Goal: Information Seeking & Learning: Learn about a topic

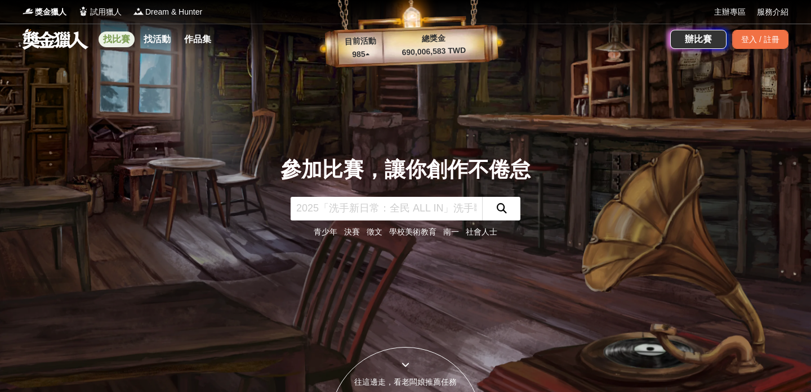
click at [119, 41] on link "找比賽" at bounding box center [117, 40] width 36 height 16
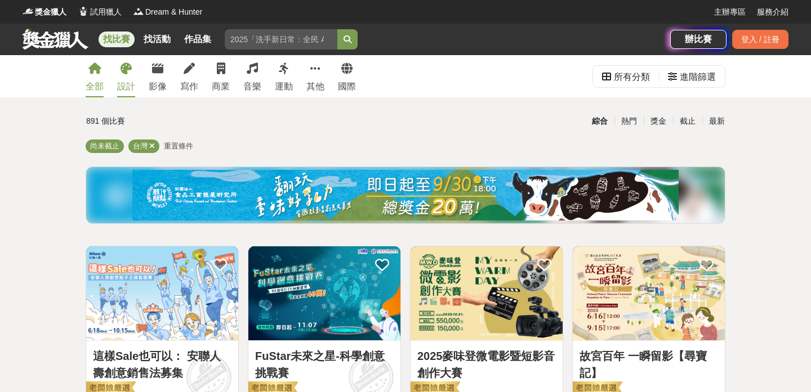
click at [127, 73] on icon at bounding box center [125, 68] width 11 height 11
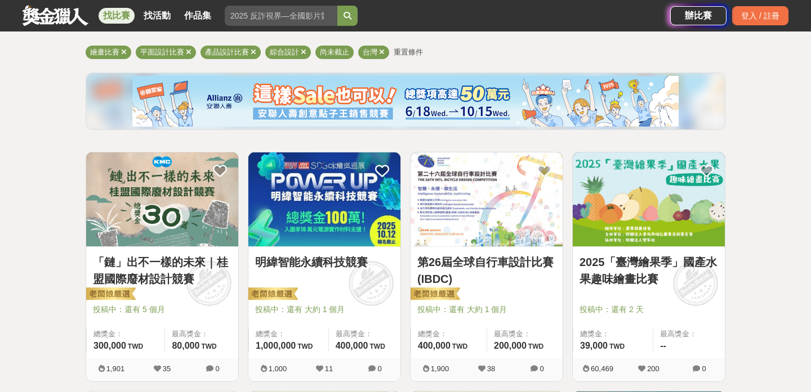
scroll to position [104, 0]
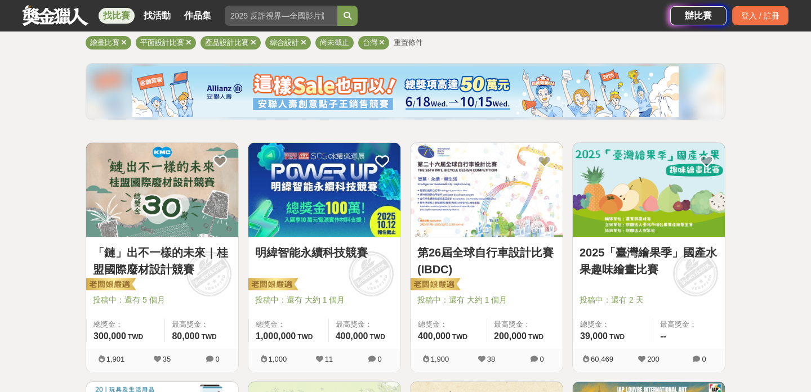
click at [150, 214] on img at bounding box center [162, 190] width 152 height 94
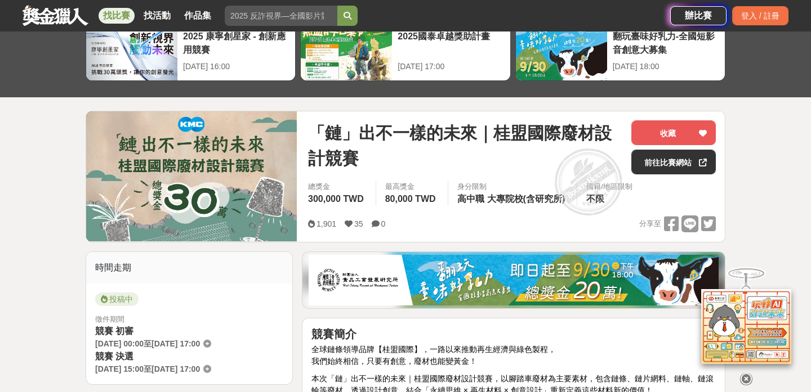
scroll to position [174, 0]
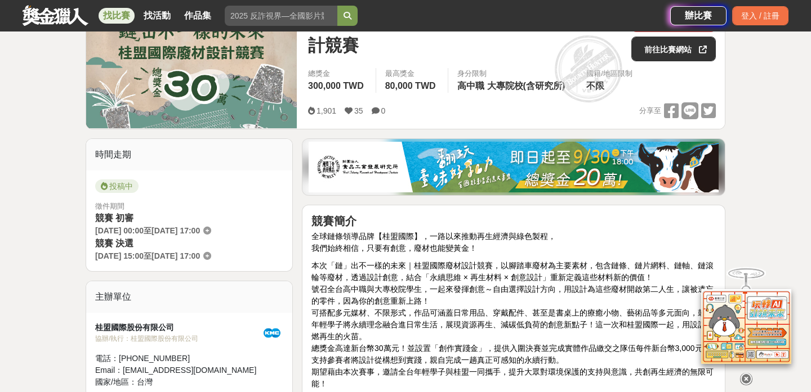
click at [747, 370] on icon at bounding box center [746, 376] width 12 height 12
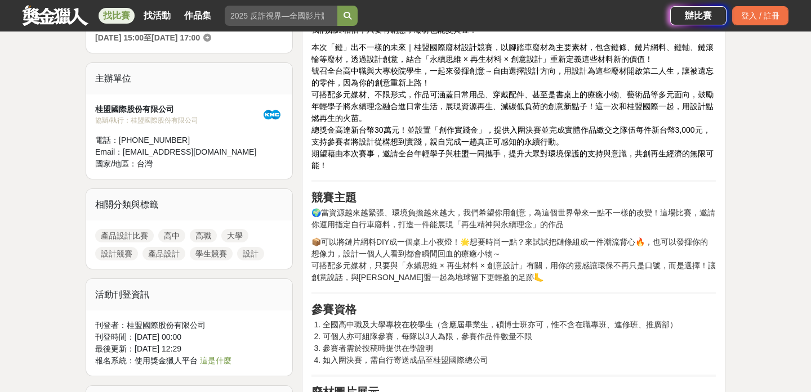
scroll to position [265, 0]
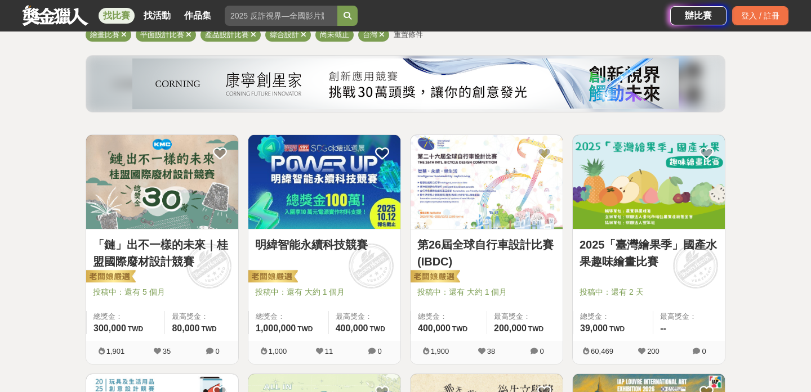
scroll to position [104, 0]
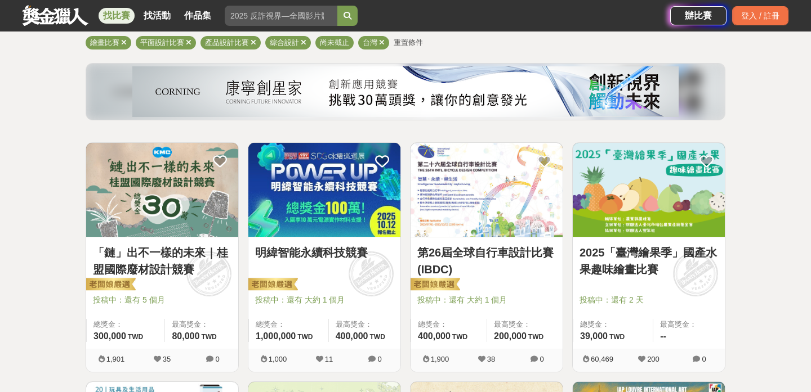
click at [631, 212] on img at bounding box center [648, 190] width 152 height 94
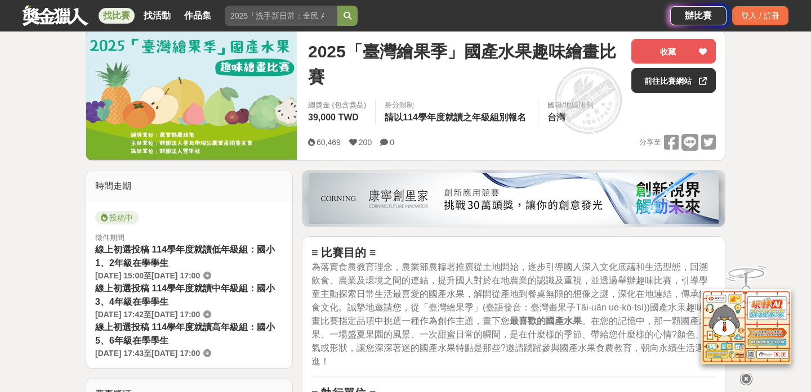
scroll to position [403, 0]
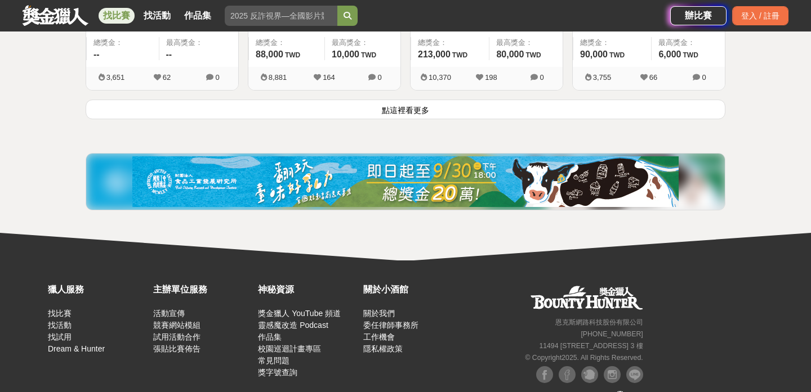
scroll to position [1458, 0]
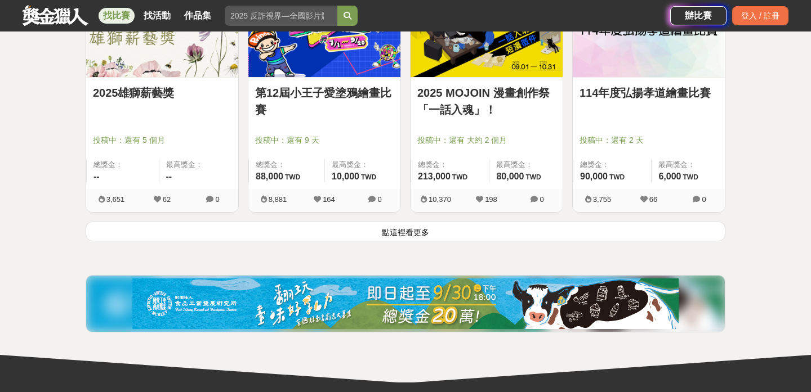
click at [292, 231] on button "點這裡看更多" at bounding box center [405, 232] width 639 height 20
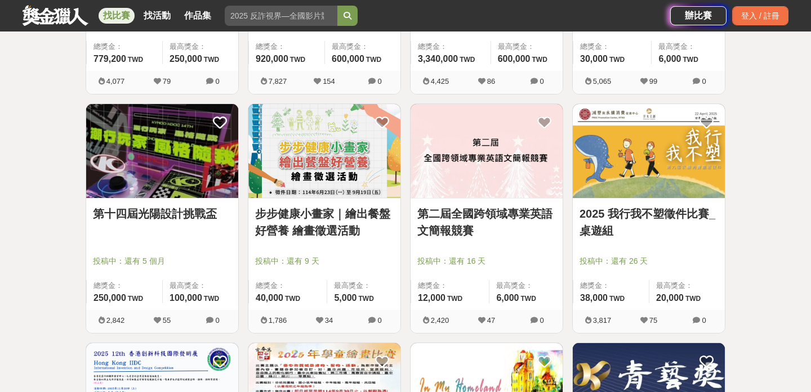
scroll to position [2763, 0]
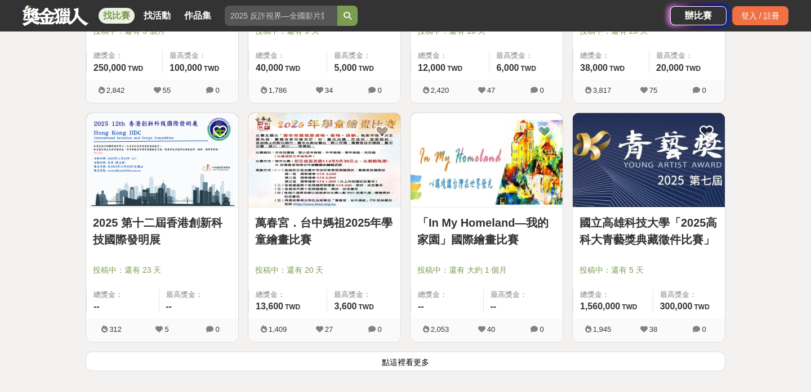
click at [314, 364] on button "點這裡看更多" at bounding box center [405, 362] width 639 height 20
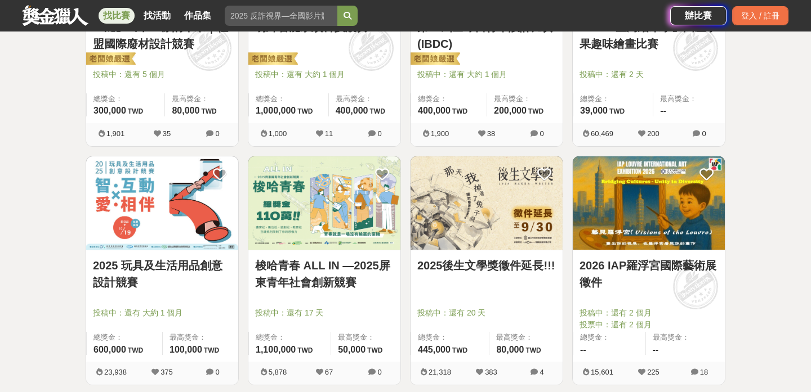
scroll to position [357, 0]
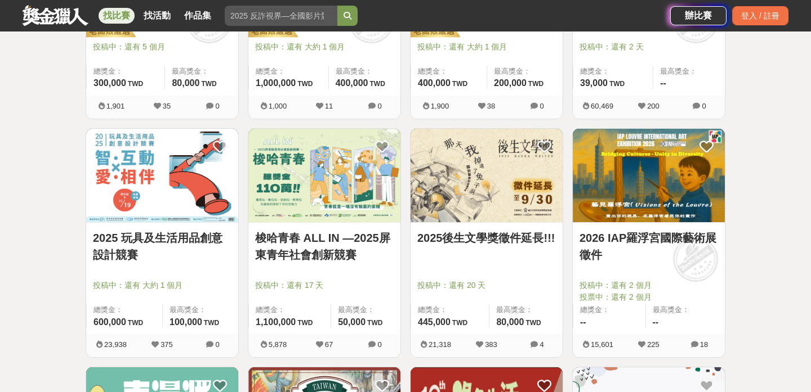
click at [482, 260] on div "2025後生文學獎徵件延長!!! 投稿中：還有 20 天 總獎金： 445,000 445,000 TWD 最高獎金： 80,000 TWD" at bounding box center [486, 278] width 152 height 111
click at [465, 204] on img at bounding box center [486, 176] width 152 height 94
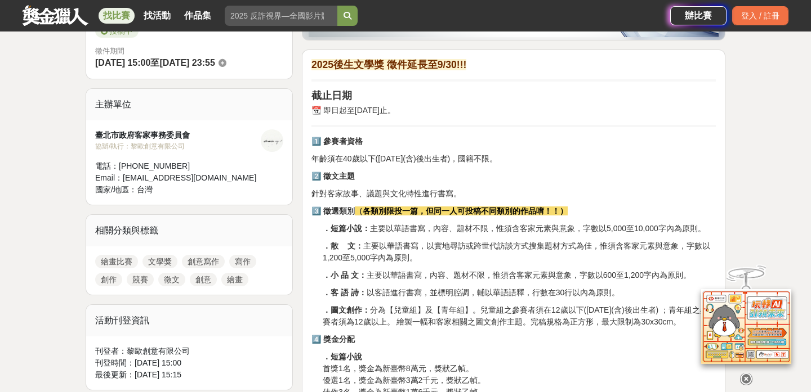
scroll to position [353, 0]
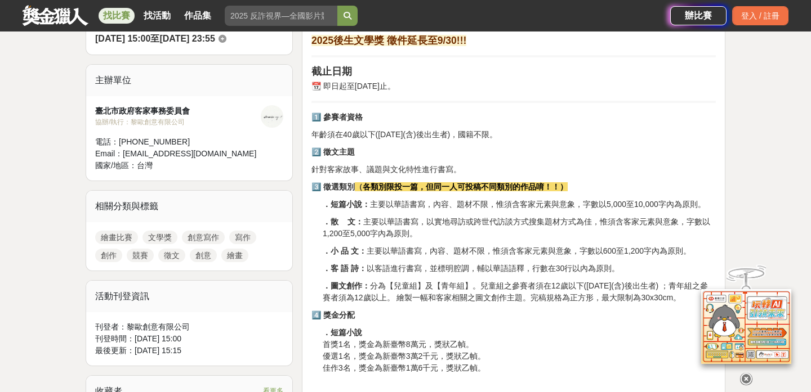
click at [432, 245] on p "．小 品 文： 主要以華語書寫，內容、題材不限，惟須含客家元素與意象，字數以600至1,200字內為原則。" at bounding box center [519, 251] width 393 height 12
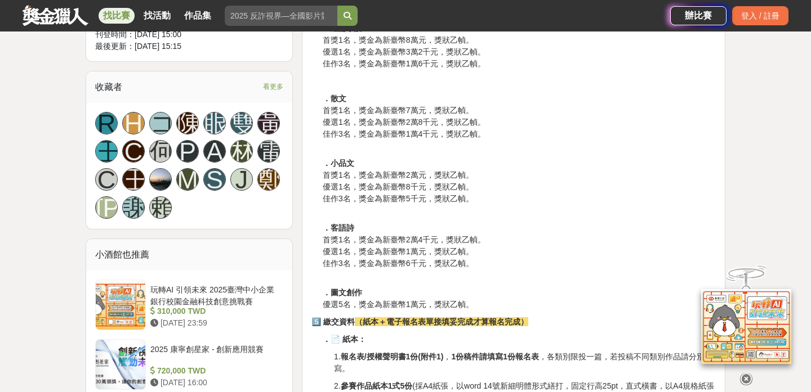
scroll to position [804, 0]
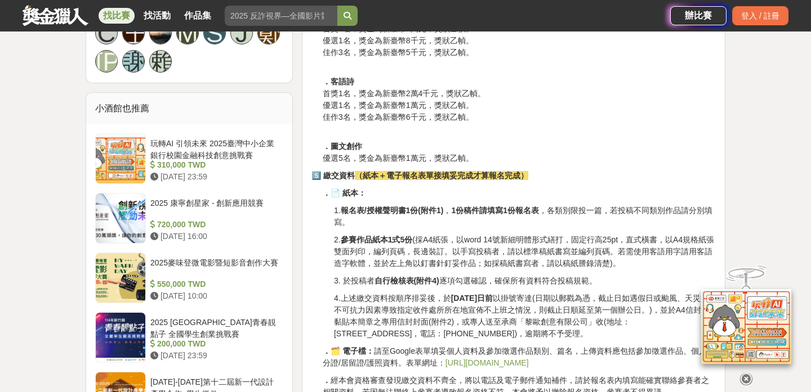
click at [744, 377] on icon at bounding box center [746, 379] width 12 height 12
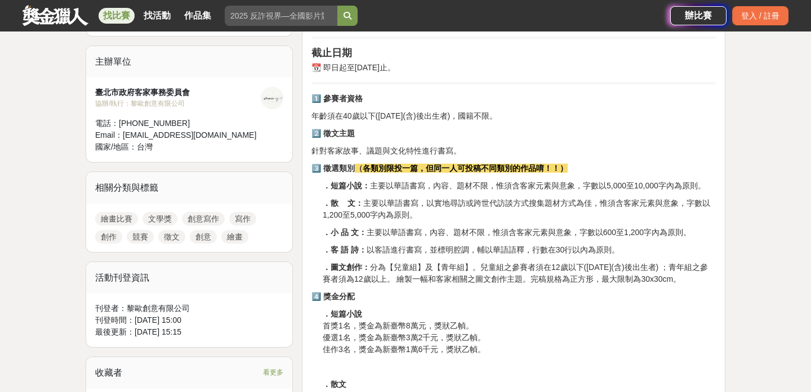
scroll to position [445, 0]
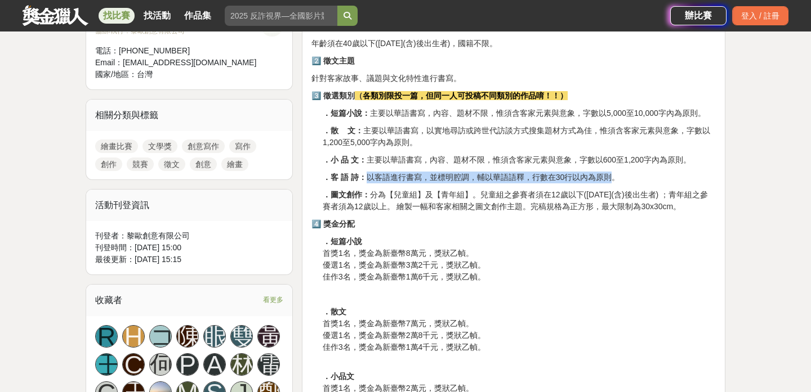
drag, startPoint x: 368, startPoint y: 178, endPoint x: 616, endPoint y: 174, distance: 247.7
click at [616, 174] on p "．客 語 詩： 以客語進行書寫，並標明腔調，輔以華語語釋，行數在30行以內為原則。" at bounding box center [519, 178] width 393 height 12
click at [498, 272] on p "．短篇小說 首獎1名，獎金為新臺幣8萬元，獎狀乙幀。 優選1名，獎金為新臺幣3萬2千元，獎狀乙幀。 佳作3名，獎金為新臺幣1萬6千元，獎狀乙幀。" at bounding box center [519, 259] width 393 height 47
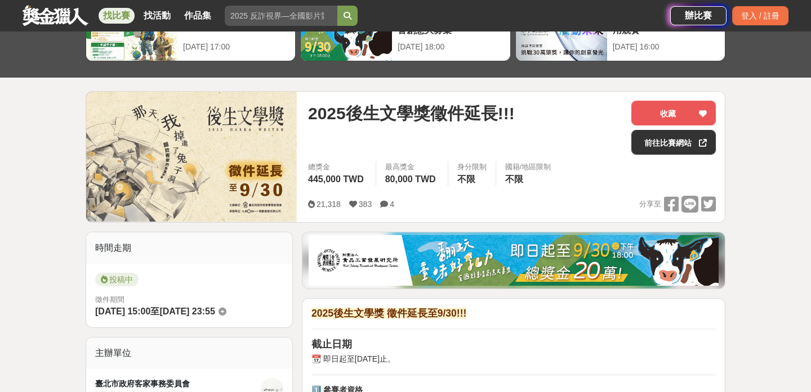
scroll to position [0, 0]
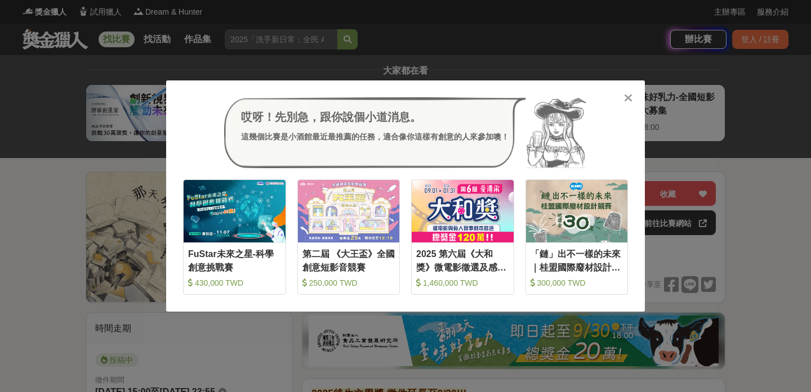
click at [628, 97] on icon at bounding box center [628, 97] width 8 height 11
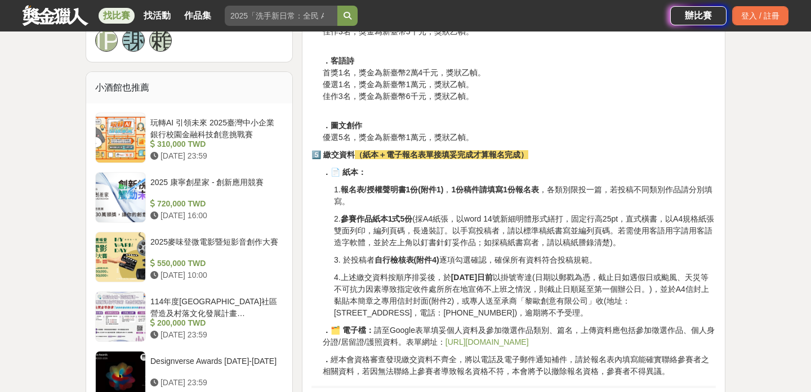
scroll to position [858, 0]
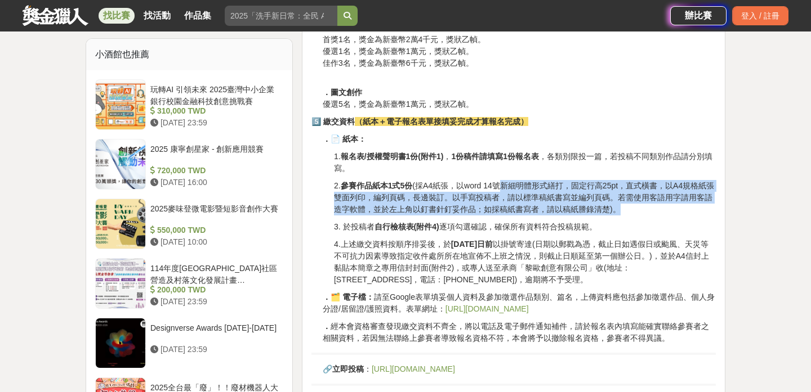
drag, startPoint x: 498, startPoint y: 184, endPoint x: 662, endPoint y: 209, distance: 165.7
click at [662, 209] on p "2. 參賽作品紙本1式5份 (採A4紙張，以word 14號新細明體形式繕打，固定行高25pt，直式橫書，以A4規格紙張雙面列印，編列頁碼，長邊裝訂。以手寫投…" at bounding box center [525, 197] width 382 height 35
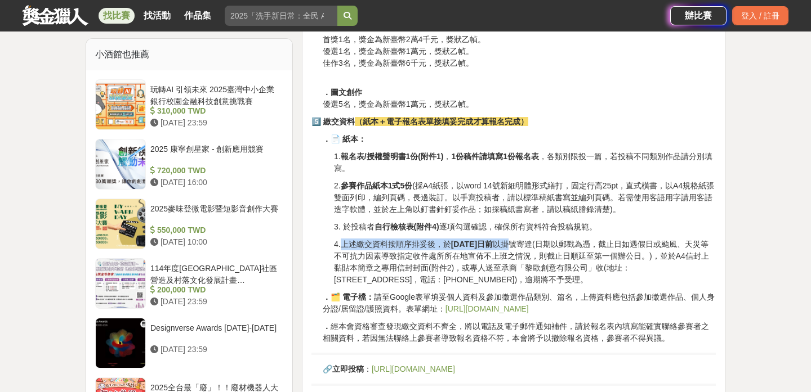
drag, startPoint x: 340, startPoint y: 247, endPoint x: 531, endPoint y: 246, distance: 191.4
click at [531, 246] on p "4.上述繳交資料按順序排妥後，於 2025年9月30日前 以掛號寄達(日期以郵戳為憑，截止日如遇假日或颱風、天災等不可抗力因素導致指定收件處所所在地宣佈不上班…" at bounding box center [525, 262] width 382 height 47
click at [563, 254] on p "4.上述繳交資料按順序排妥後，於 2025年9月30日前 以掛號寄達(日期以郵戳為憑，截止日如遇假日或颱風、天災等不可抗力因素導致指定收件處所所在地宣佈不上班…" at bounding box center [525, 262] width 382 height 47
click at [553, 258] on p "4.上述繳交資料按順序排妥後，於 2025年9月30日前 以掛號寄達(日期以郵戳為憑，截止日如遇假日或颱風、天災等不可抗力因素導致指定收件處所所在地宣佈不上班…" at bounding box center [525, 262] width 382 height 47
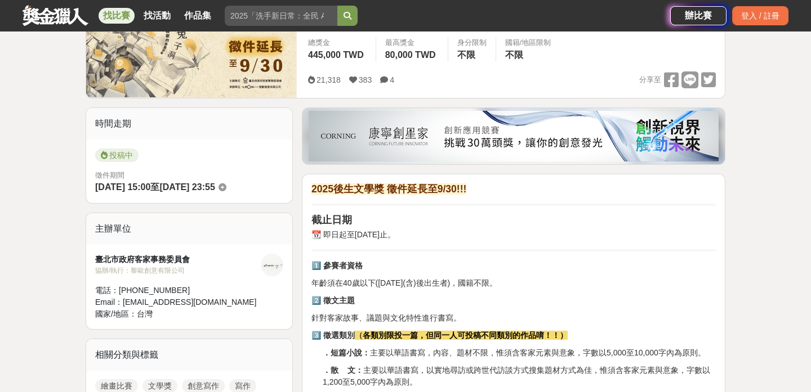
scroll to position [0, 0]
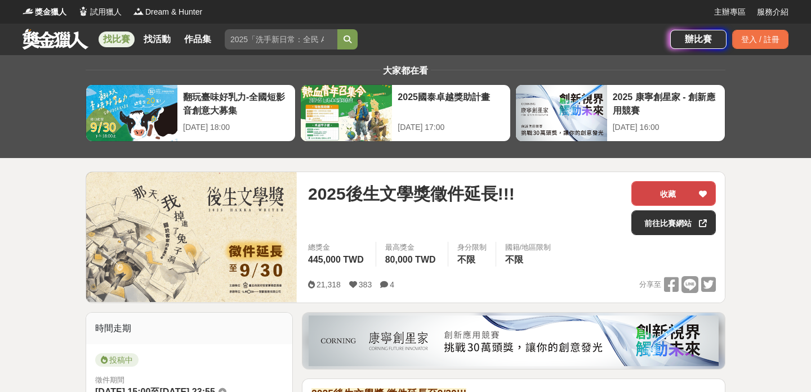
click at [680, 194] on button "收藏" at bounding box center [673, 193] width 84 height 25
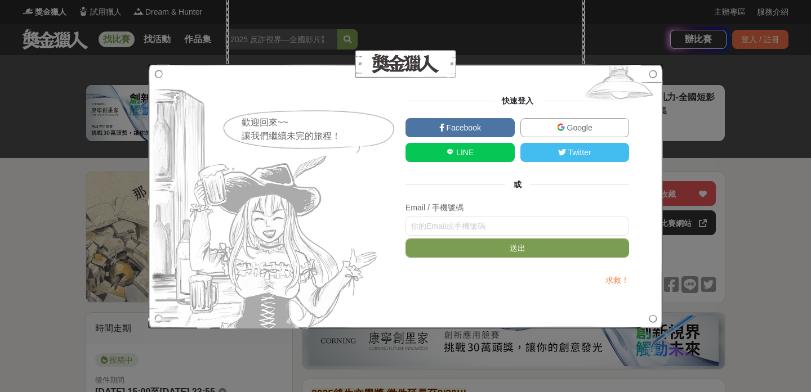
click at [482, 123] on link "Facebook" at bounding box center [459, 127] width 109 height 19
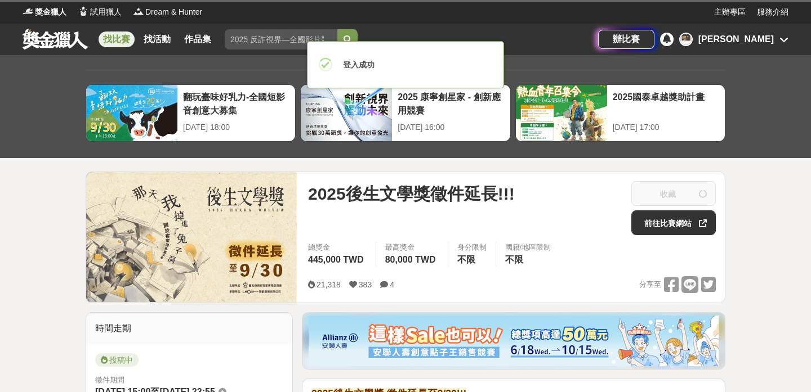
click at [408, 229] on div "2025後生文學獎徵件延長!!!" at bounding box center [465, 208] width 314 height 54
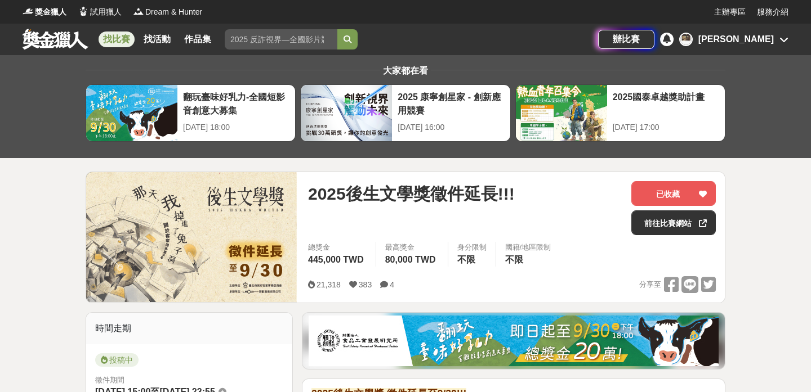
click at [765, 41] on div "[PERSON_NAME]" at bounding box center [735, 40] width 75 height 14
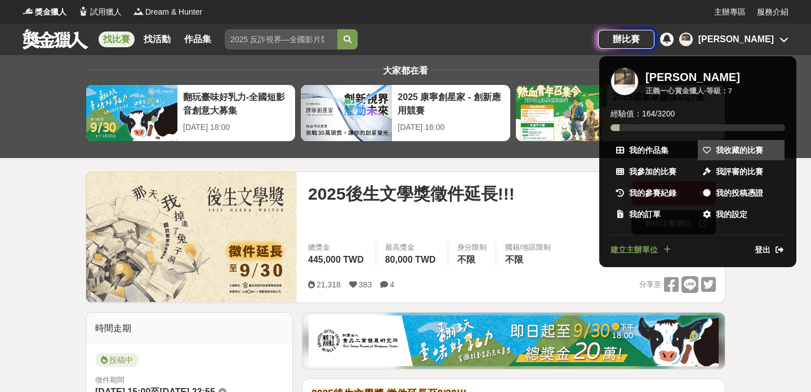
click at [732, 150] on span "我收藏的比賽" at bounding box center [738, 151] width 47 height 12
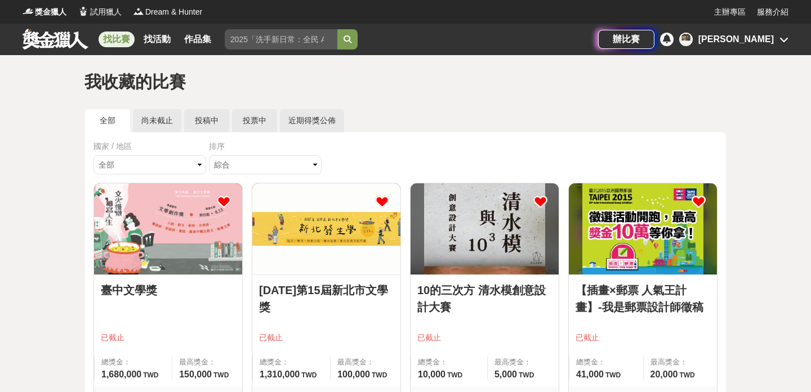
click at [122, 41] on link "找比賽" at bounding box center [117, 40] width 36 height 16
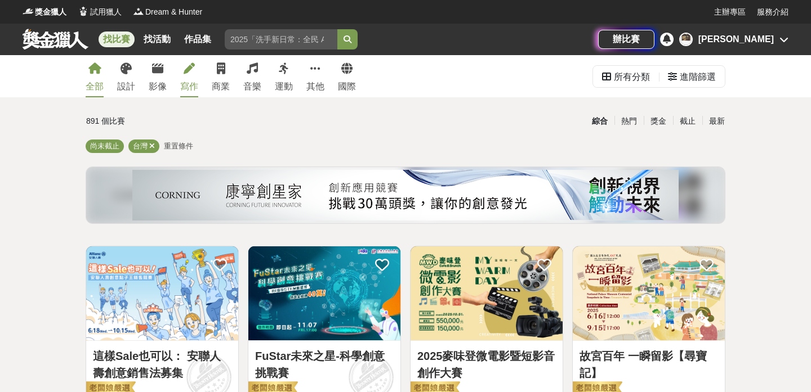
click at [185, 75] on link "寫作" at bounding box center [189, 76] width 18 height 42
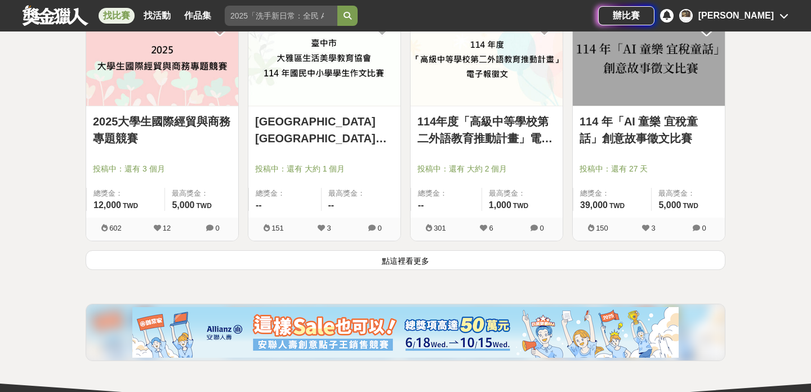
scroll to position [1430, 0]
click at [476, 262] on button "點這裡看更多" at bounding box center [405, 260] width 639 height 20
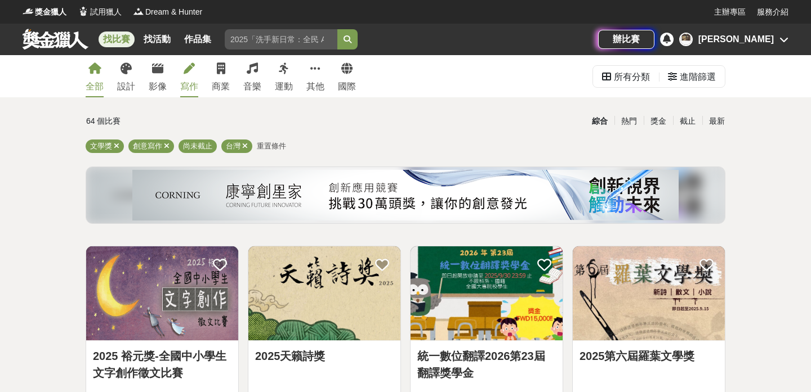
click at [100, 77] on link "全部" at bounding box center [95, 76] width 18 height 42
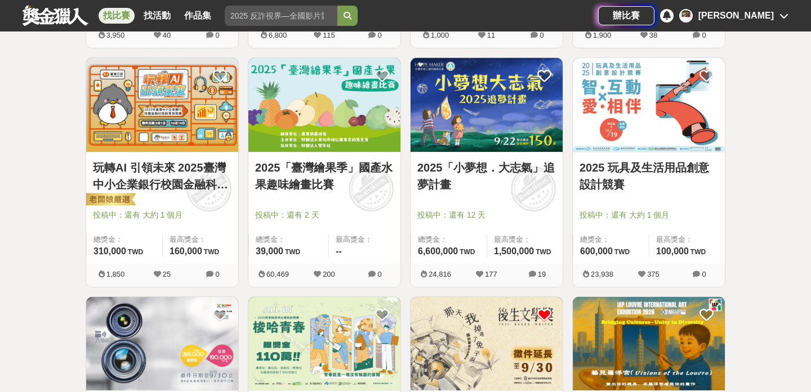
scroll to position [957, 0]
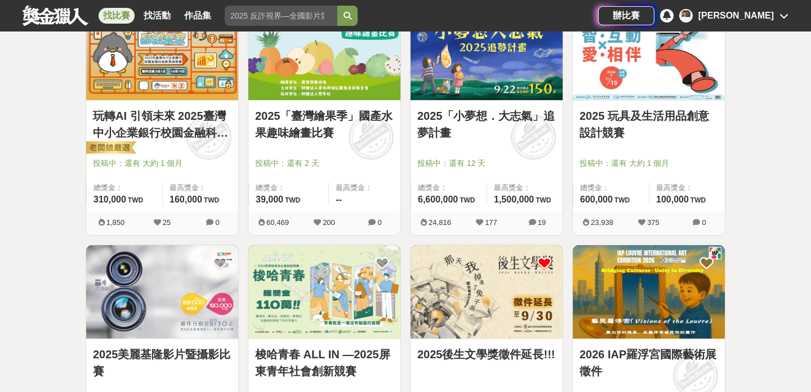
click at [751, 18] on div "[PERSON_NAME]" at bounding box center [735, 16] width 75 height 14
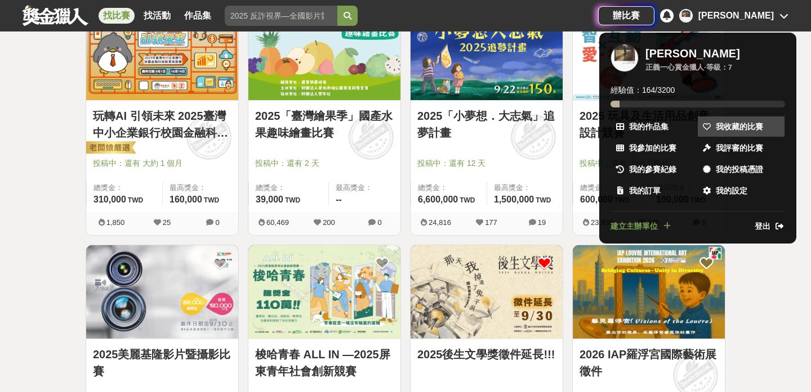
click at [722, 128] on span "我收藏的比賽" at bounding box center [738, 127] width 47 height 12
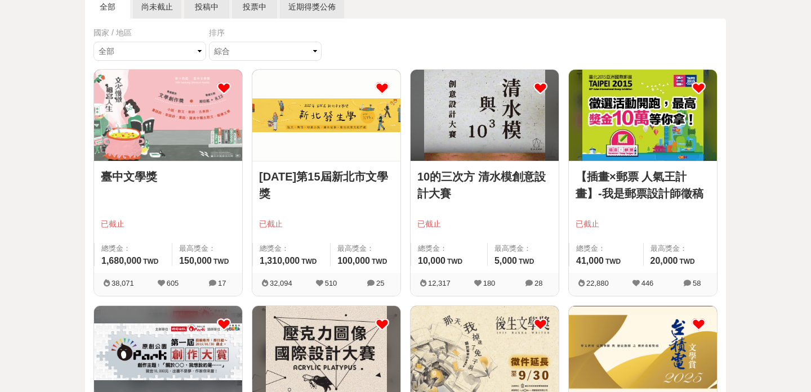
scroll to position [241, 0]
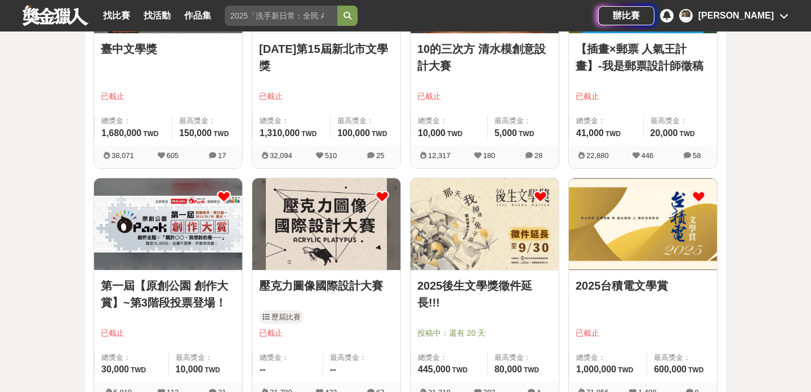
click at [503, 243] on img at bounding box center [484, 223] width 148 height 91
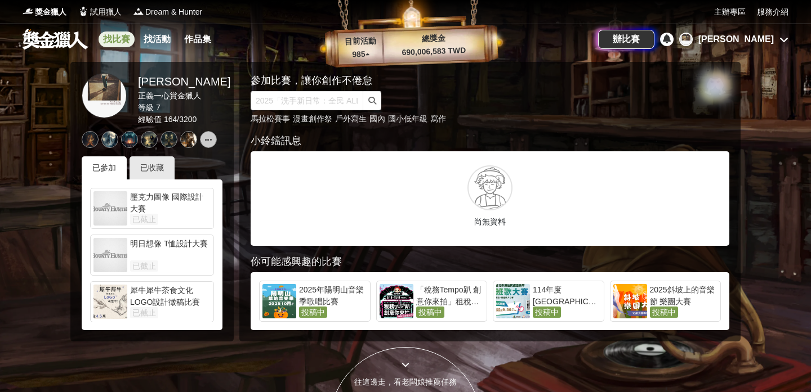
click at [113, 38] on link "找比賽" at bounding box center [117, 40] width 36 height 16
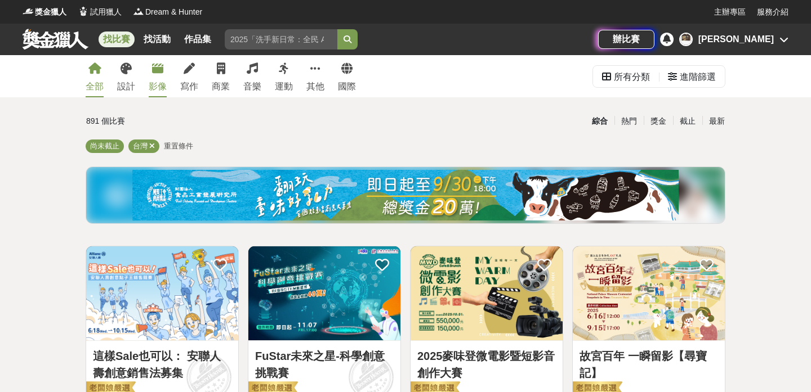
click at [163, 83] on div "影像" at bounding box center [158, 87] width 18 height 14
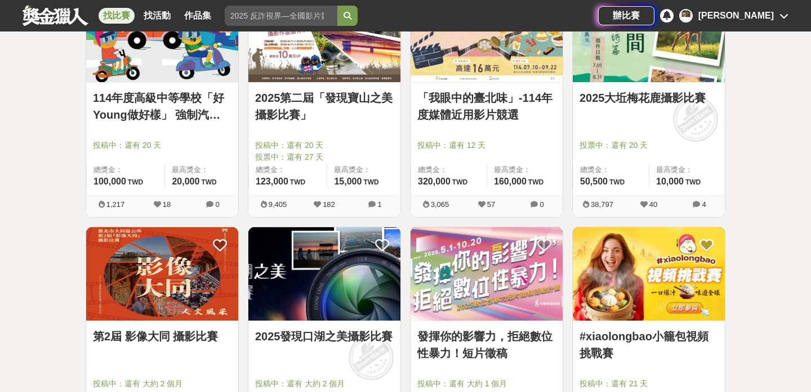
scroll to position [1023, 0]
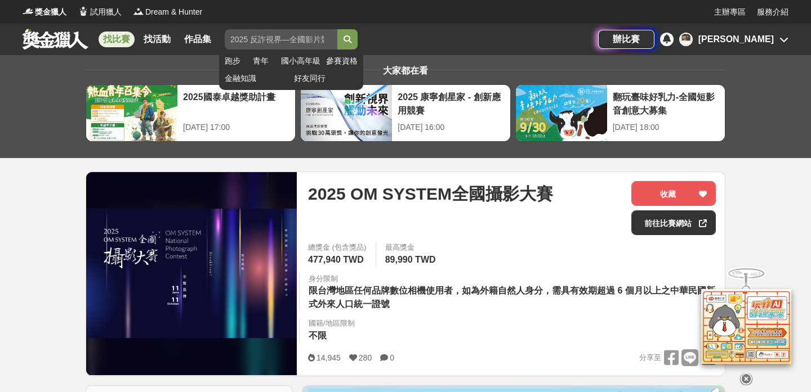
click at [258, 38] on input "search" at bounding box center [281, 39] width 113 height 20
type input "手機攝影"
click at [337, 29] on button "submit" at bounding box center [347, 39] width 20 height 20
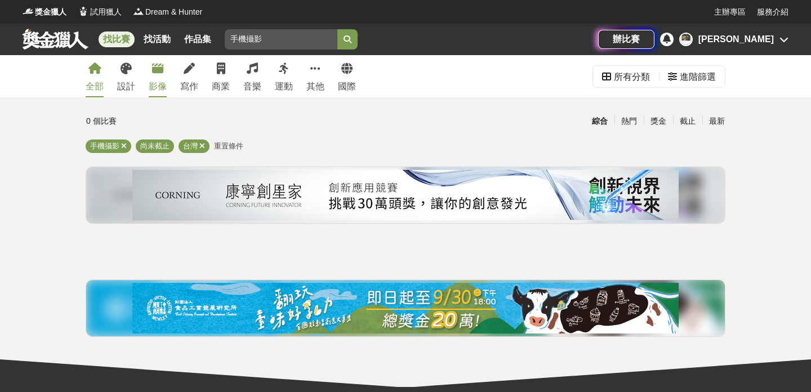
click at [161, 80] on div "影像" at bounding box center [158, 87] width 18 height 14
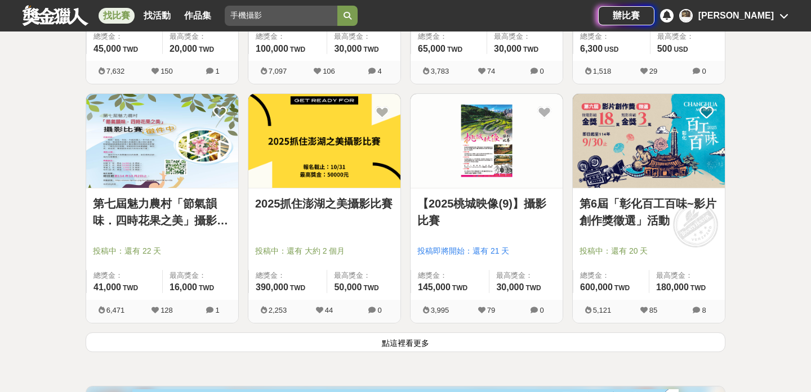
scroll to position [1382, 0]
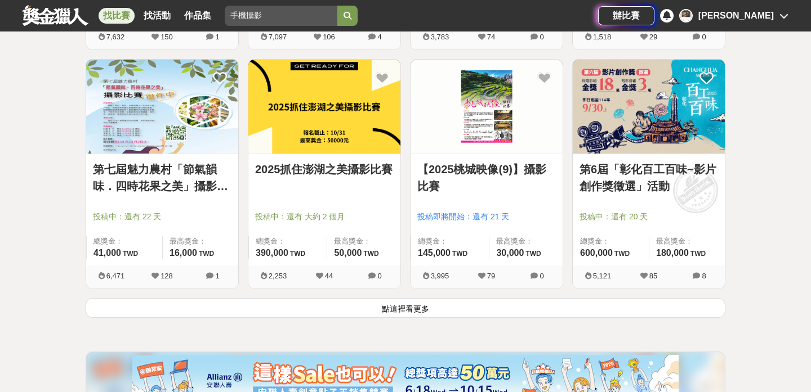
click at [413, 311] on button "點這裡看更多" at bounding box center [405, 308] width 639 height 20
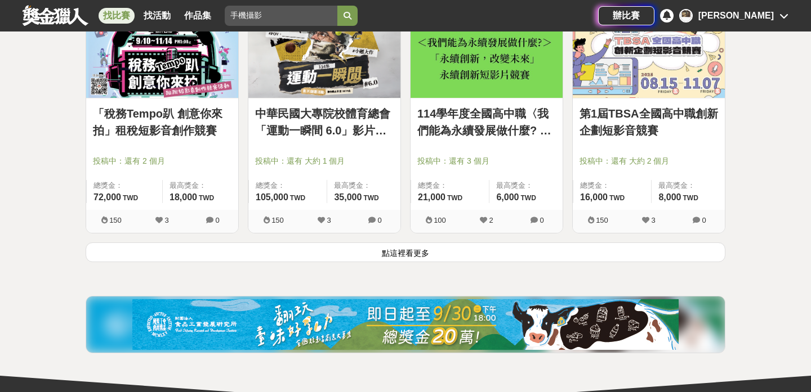
scroll to position [2822, 0]
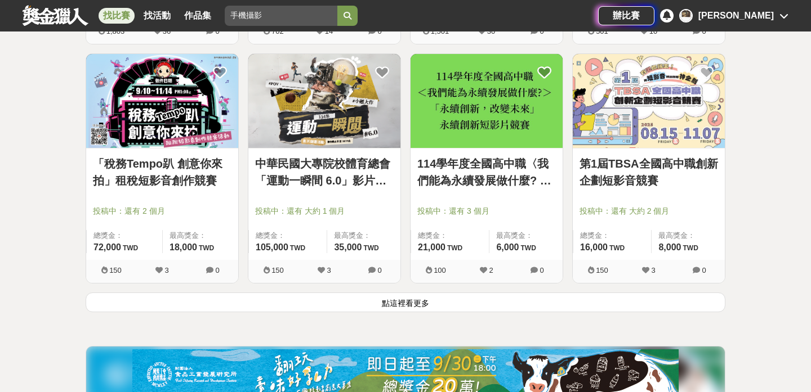
click at [413, 301] on button "點這裡看更多" at bounding box center [405, 303] width 639 height 20
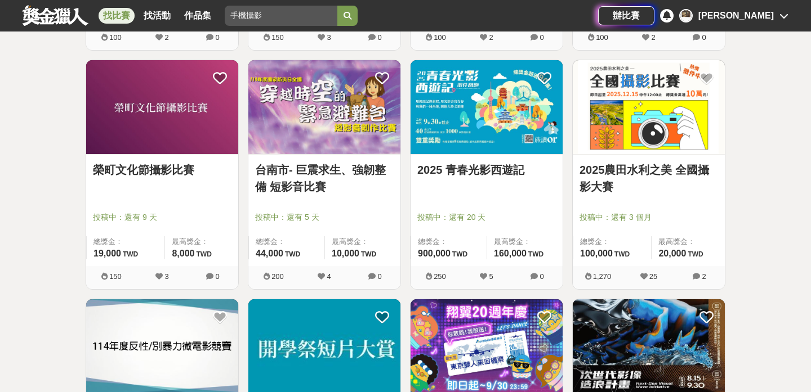
scroll to position [3534, 0]
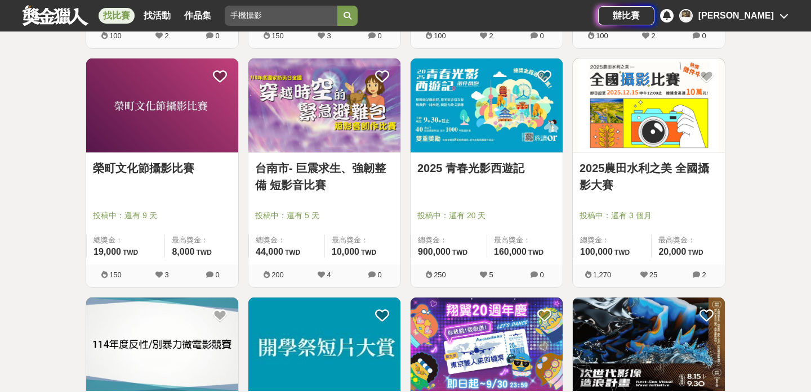
click at [638, 142] on img at bounding box center [648, 106] width 152 height 94
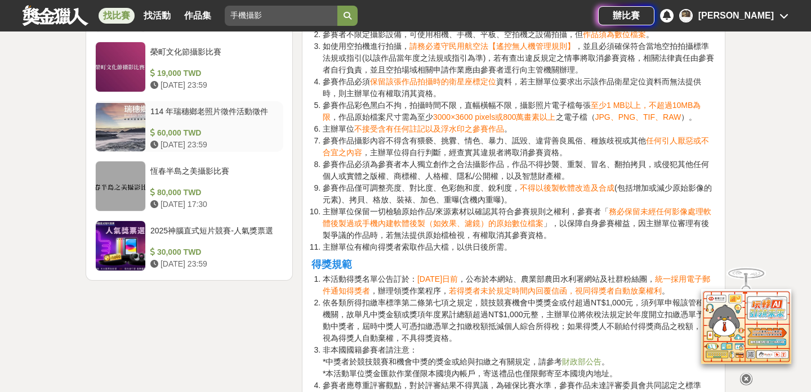
scroll to position [1614, 0]
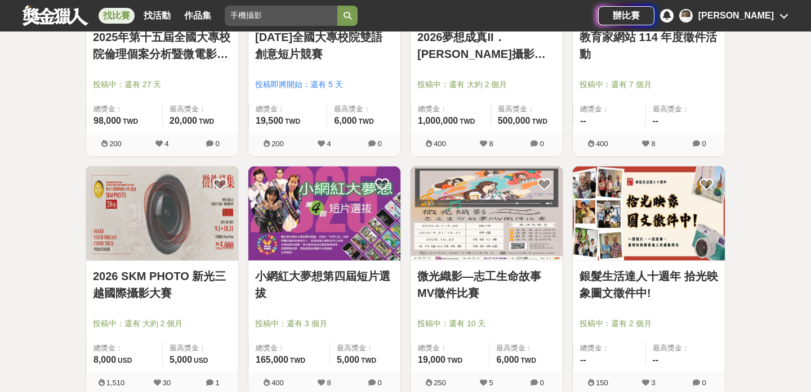
scroll to position [4204, 0]
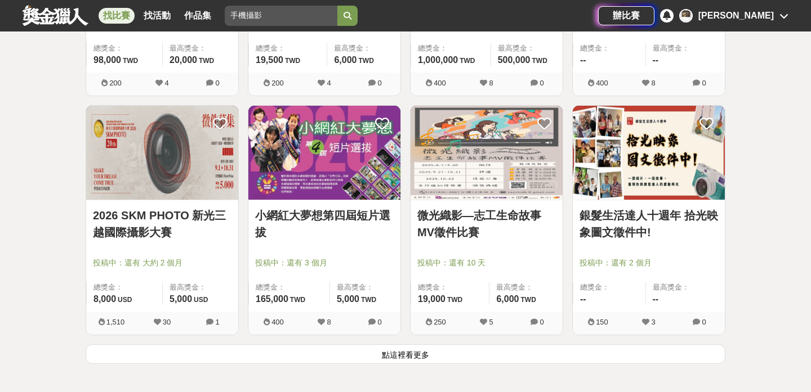
click at [154, 166] on img at bounding box center [162, 153] width 152 height 94
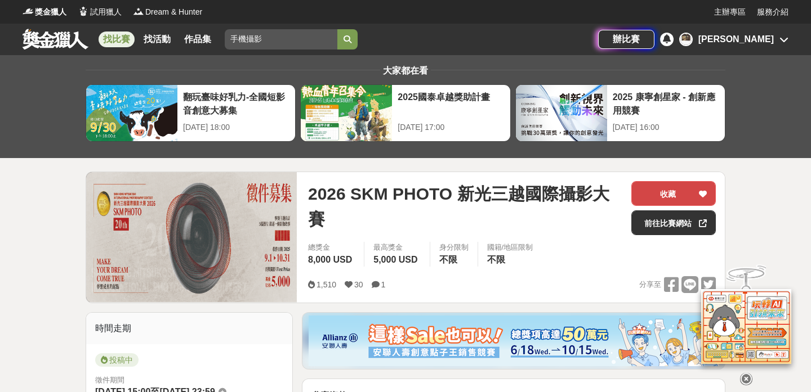
click at [657, 192] on button "收藏" at bounding box center [673, 193] width 84 height 25
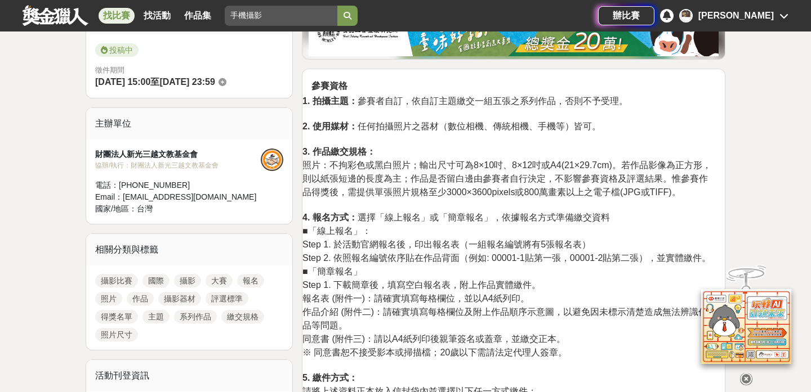
scroll to position [319, 0]
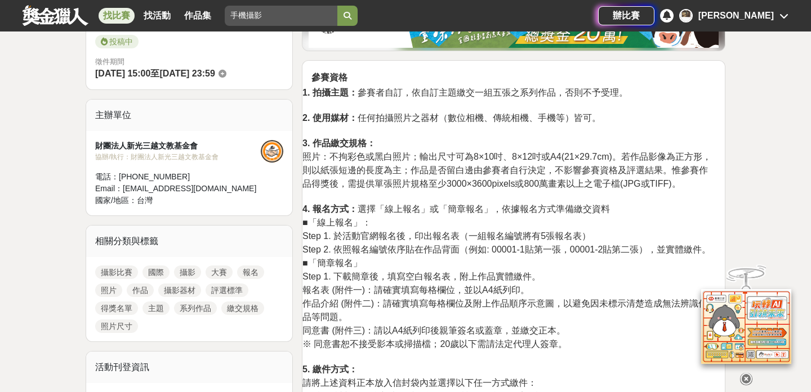
click at [745, 371] on icon at bounding box center [746, 371] width 12 height 12
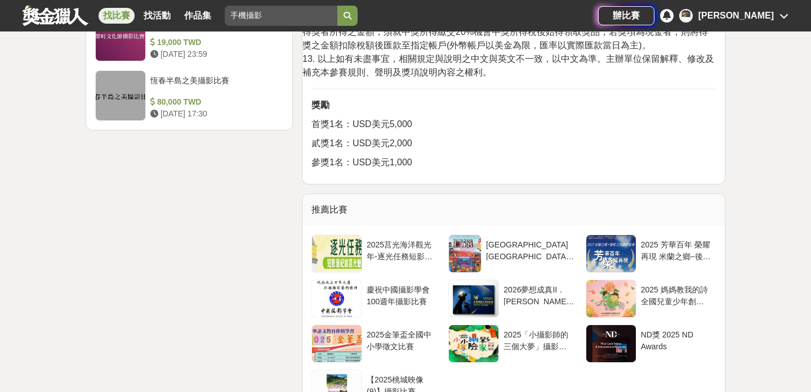
scroll to position [1429, 0]
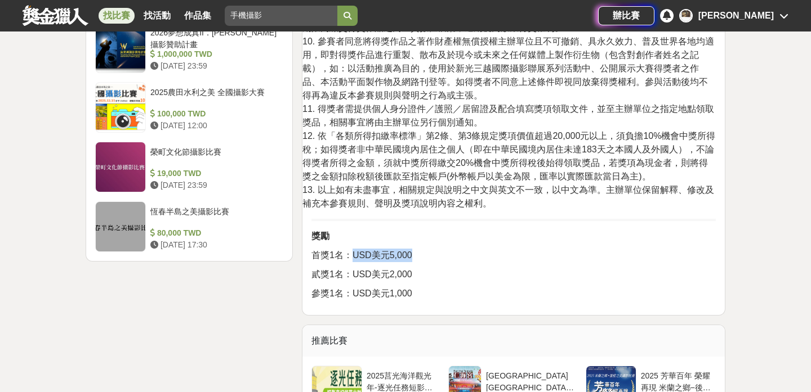
drag, startPoint x: 353, startPoint y: 256, endPoint x: 417, endPoint y: 259, distance: 64.3
click at [417, 259] on p "首獎1名：USD美元5,000" at bounding box center [513, 256] width 404 height 14
click at [410, 261] on div at bounding box center [410, 261] width 0 height 0
click at [484, 253] on p "首獎1名：USD美元5,000" at bounding box center [513, 256] width 404 height 14
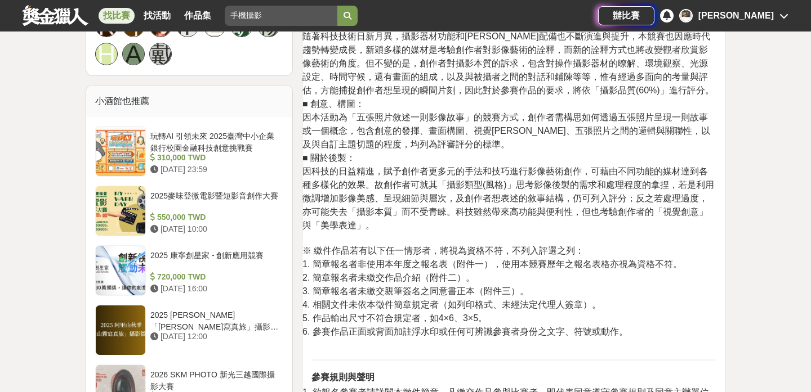
scroll to position [847, 0]
click at [504, 234] on p "依參賽作品之攝影品質(60%)、創意(20%)、構圖(20%)進行評選。 ■ 攝影品質： 隨著科技技術日新月異，攝影器材功能和[PERSON_NAME]配備也…" at bounding box center [508, 177] width 413 height 348
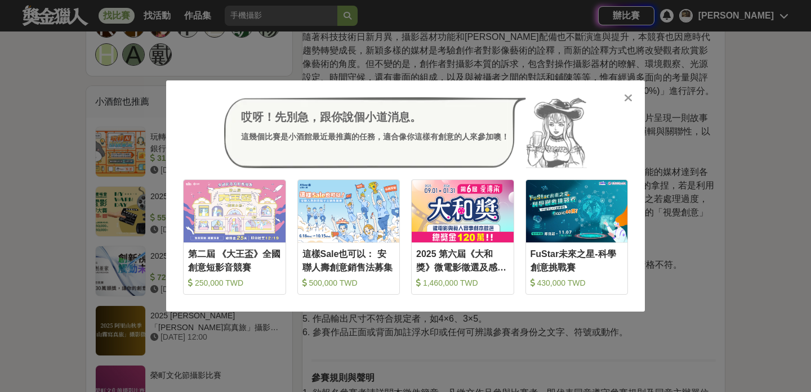
click at [629, 97] on icon at bounding box center [628, 97] width 8 height 11
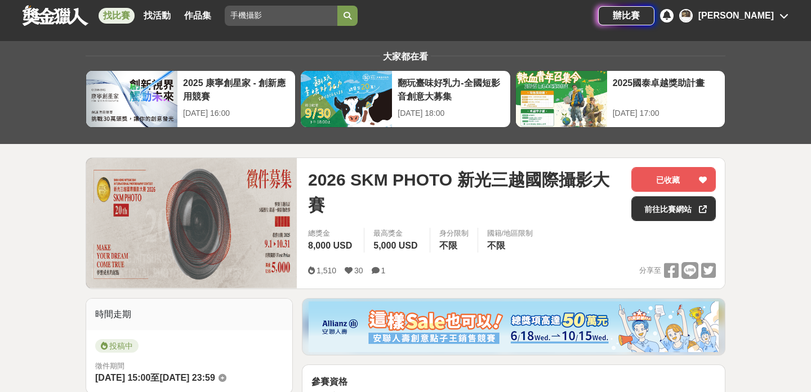
scroll to position [0, 0]
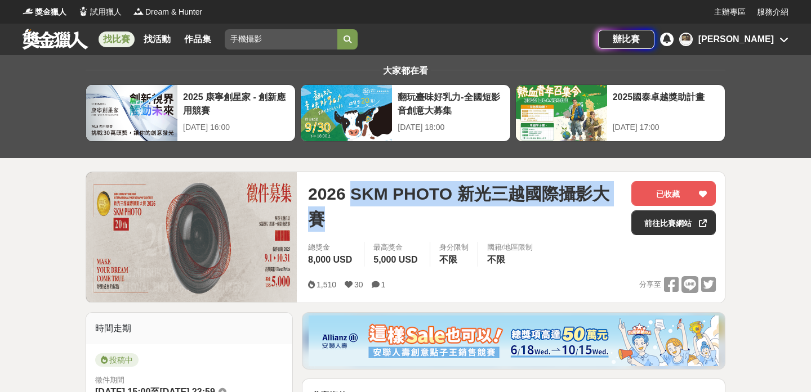
drag, startPoint x: 354, startPoint y: 196, endPoint x: 617, endPoint y: 196, distance: 262.9
click at [617, 196] on span "2026 SKM PHOTO 新光三越國際攝影大賽" at bounding box center [465, 206] width 314 height 51
copy span "SKM PHOTO 新光三越國際攝影大賽"
